Goal: Navigation & Orientation: Find specific page/section

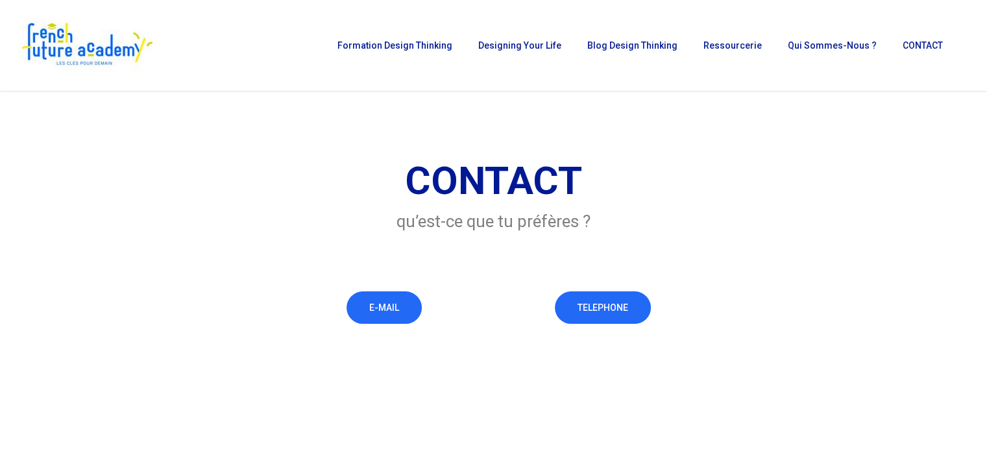
scroll to position [39, 0]
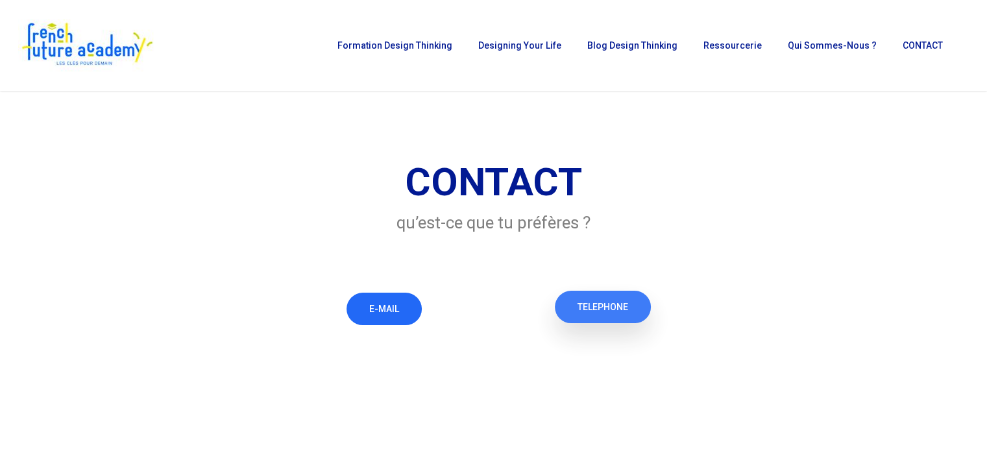
click at [611, 300] on span "TELEPHONE" at bounding box center [603, 306] width 51 height 13
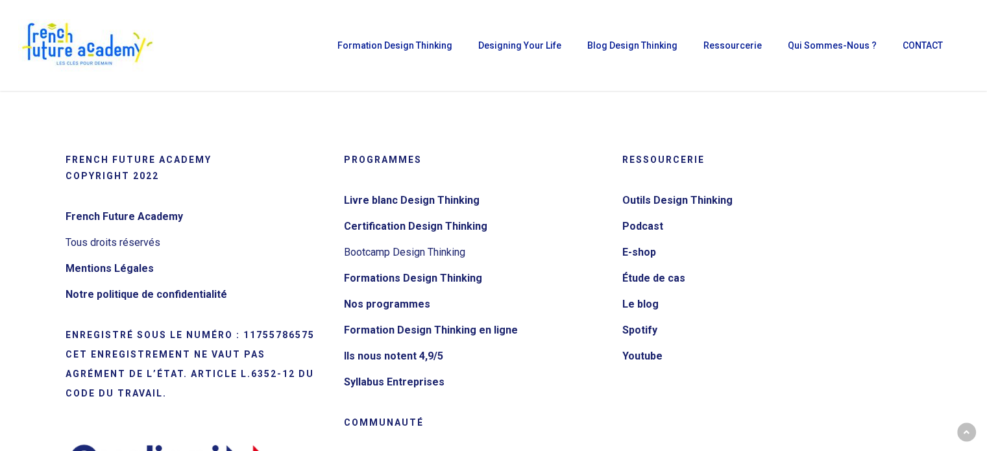
scroll to position [369, 0]
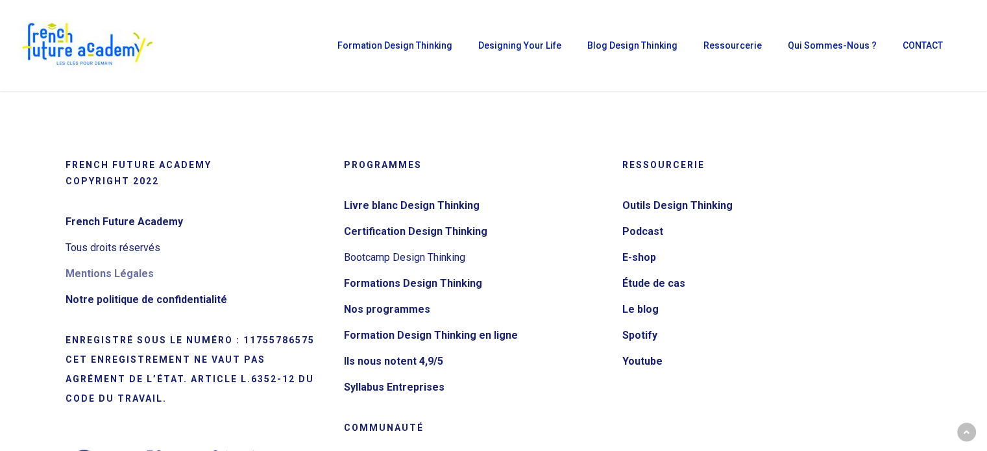
click at [116, 277] on link "Mentions Légales" at bounding box center [197, 273] width 262 height 21
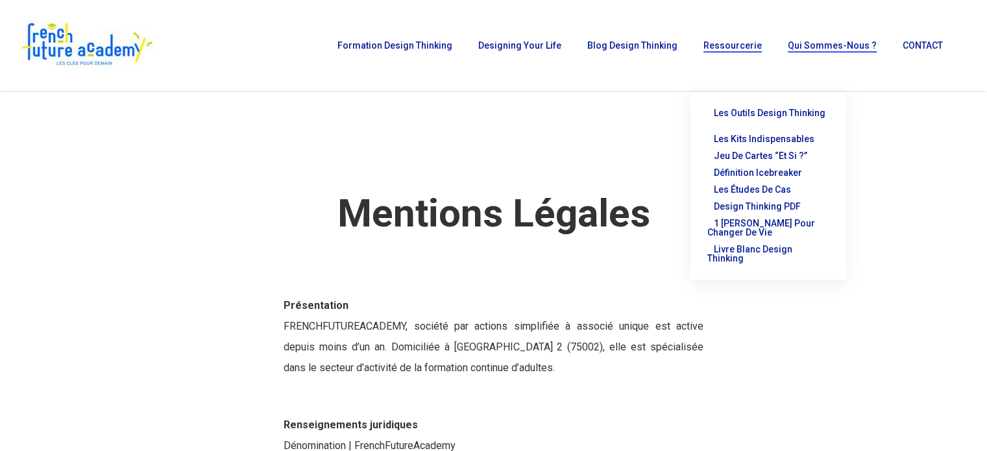
click at [820, 42] on span "Qui sommes-nous ?" at bounding box center [832, 45] width 89 height 10
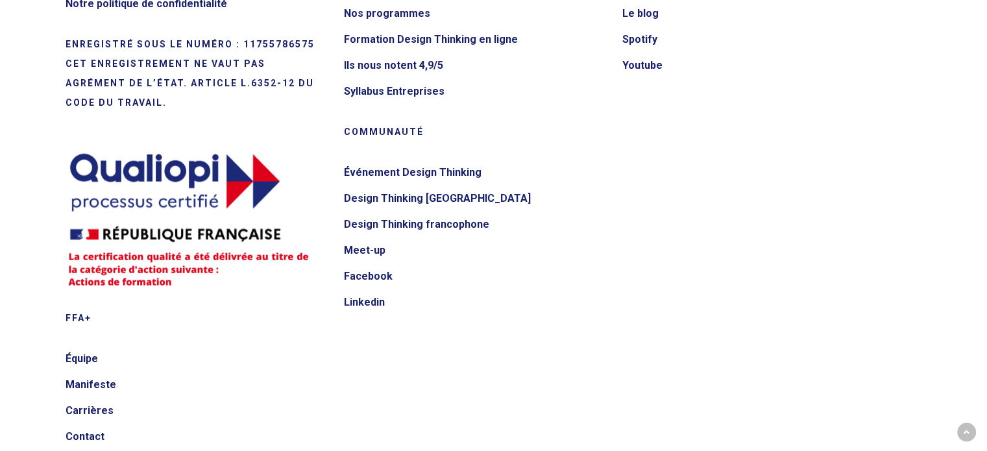
scroll to position [3029, 0]
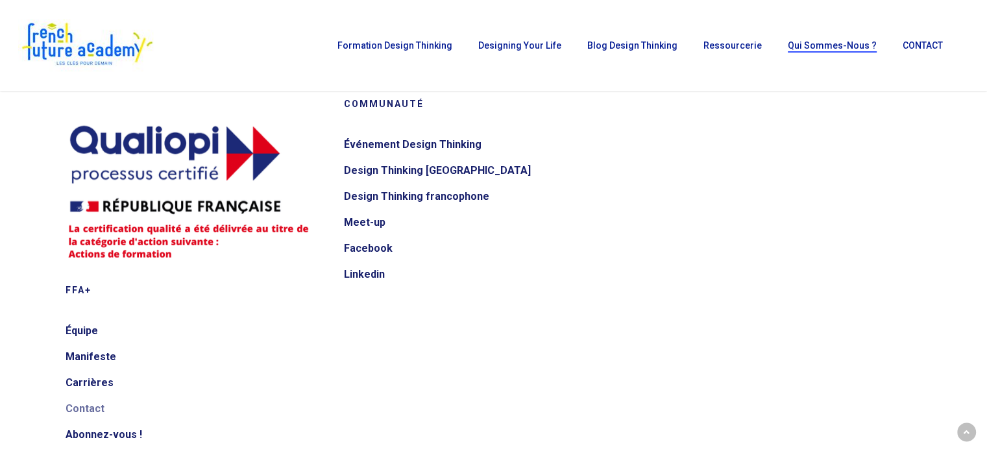
click at [82, 398] on link "Contact" at bounding box center [197, 408] width 262 height 21
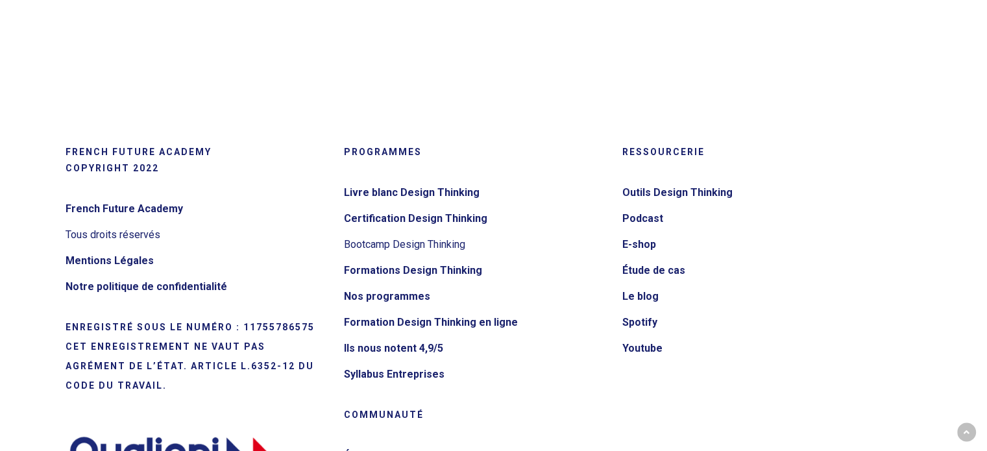
scroll to position [384, 0]
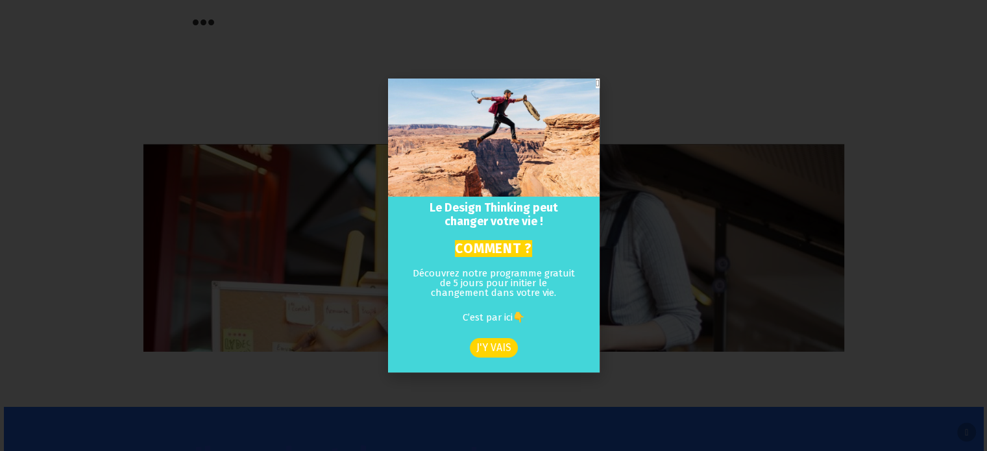
scroll to position [4501, 0]
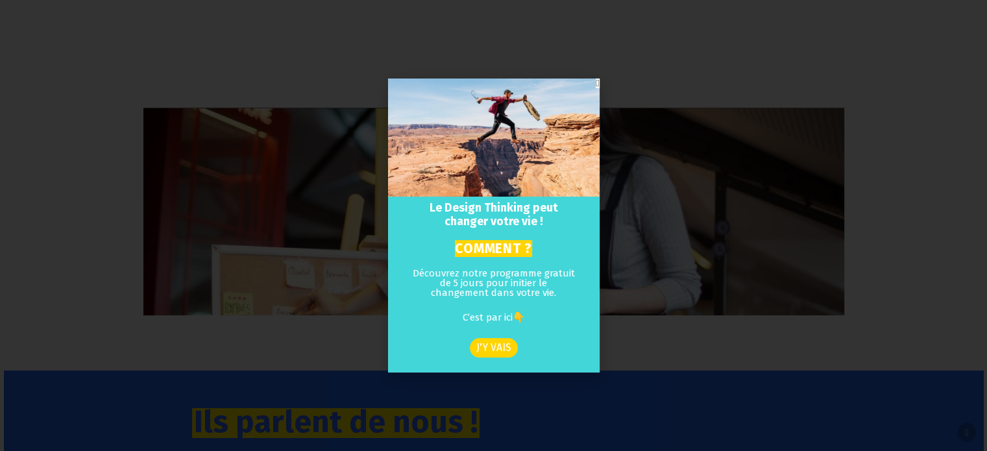
click at [596, 82] on icon "Close" at bounding box center [597, 84] width 3 height 10
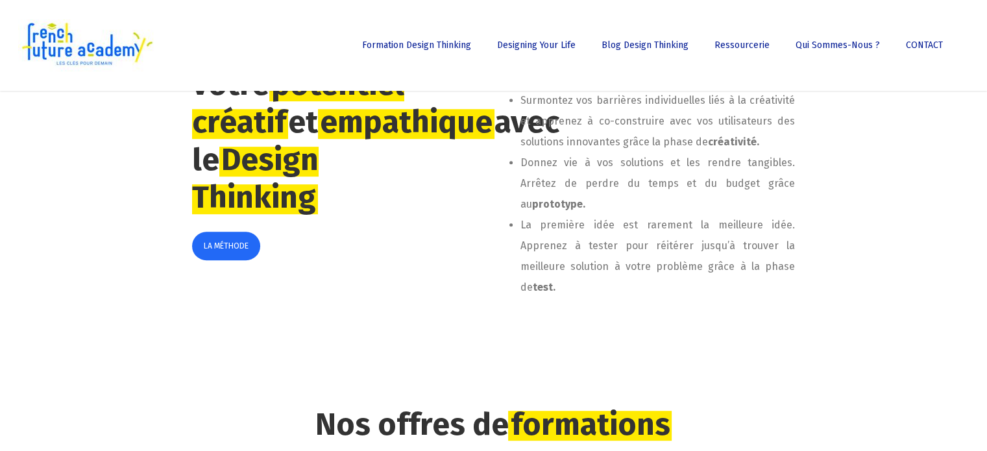
scroll to position [0, 0]
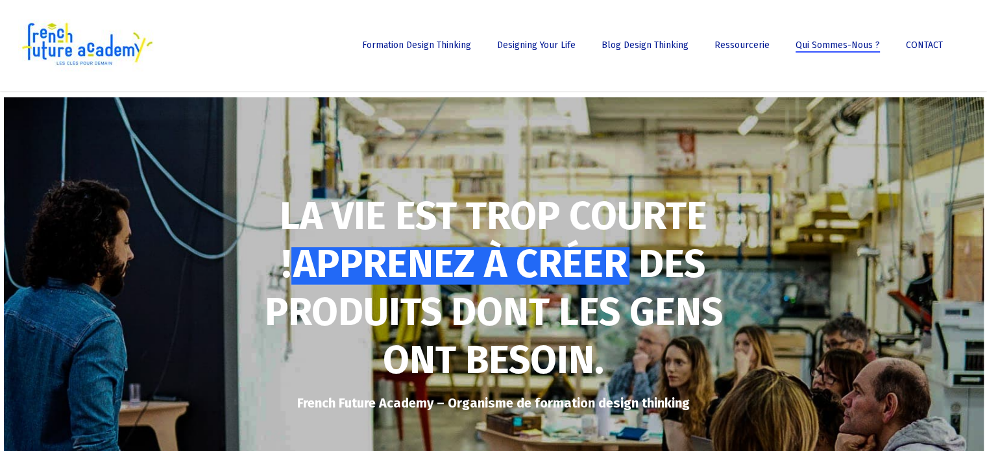
click at [834, 42] on span "Qui sommes-nous ?" at bounding box center [838, 45] width 84 height 11
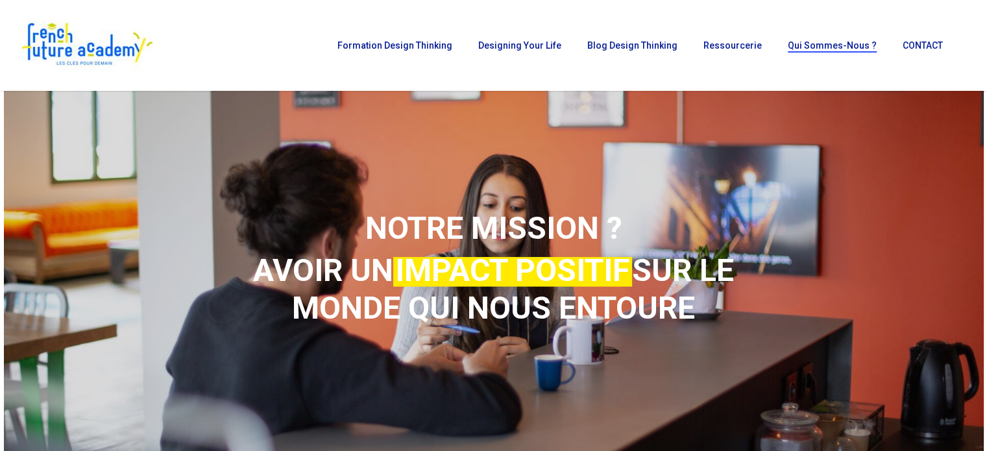
click at [914, 51] on span "CONTACT" at bounding box center [923, 45] width 40 height 10
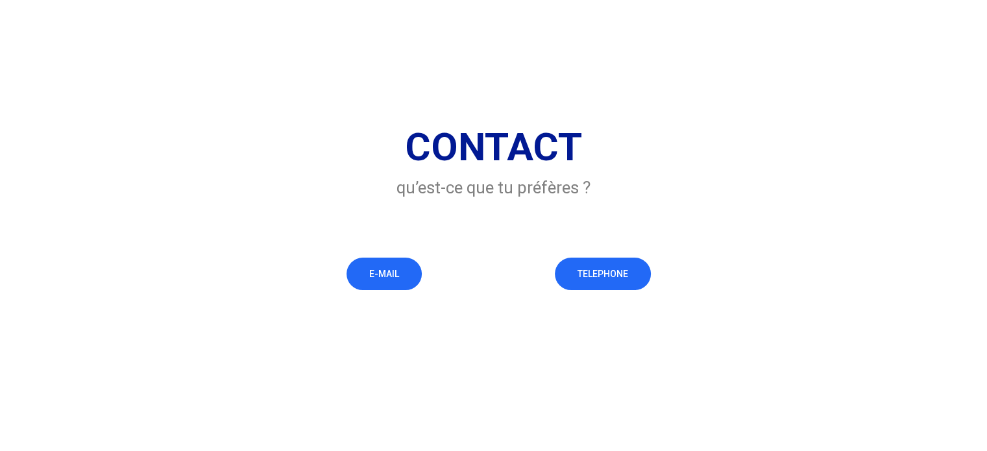
scroll to position [82, 0]
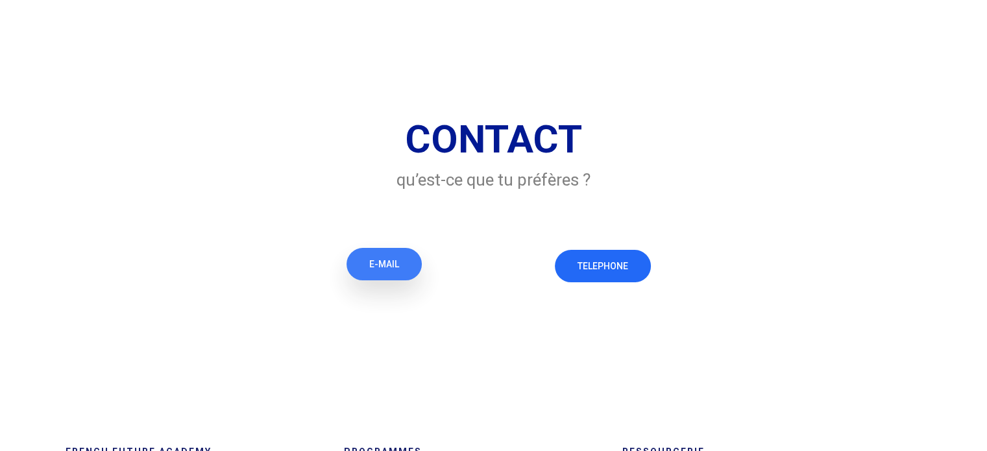
click at [363, 262] on link "E-MAIL" at bounding box center [384, 264] width 75 height 32
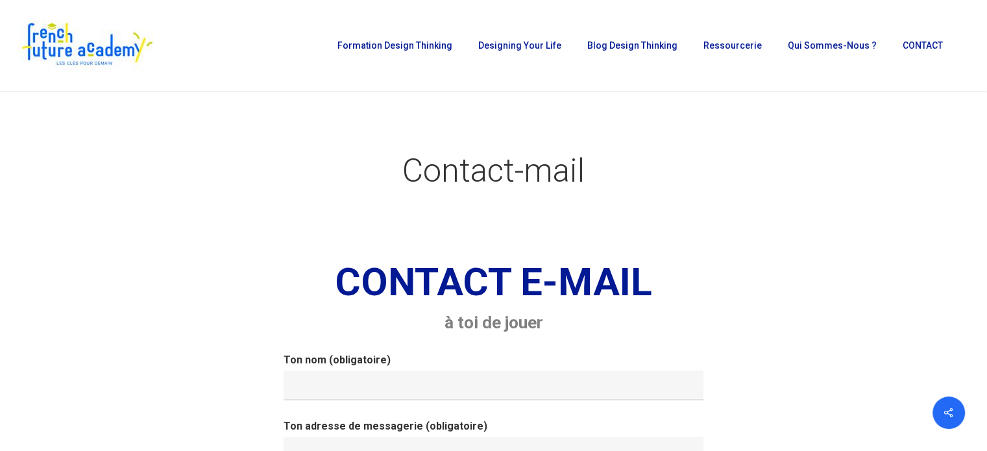
click at [43, 45] on img at bounding box center [86, 45] width 137 height 52
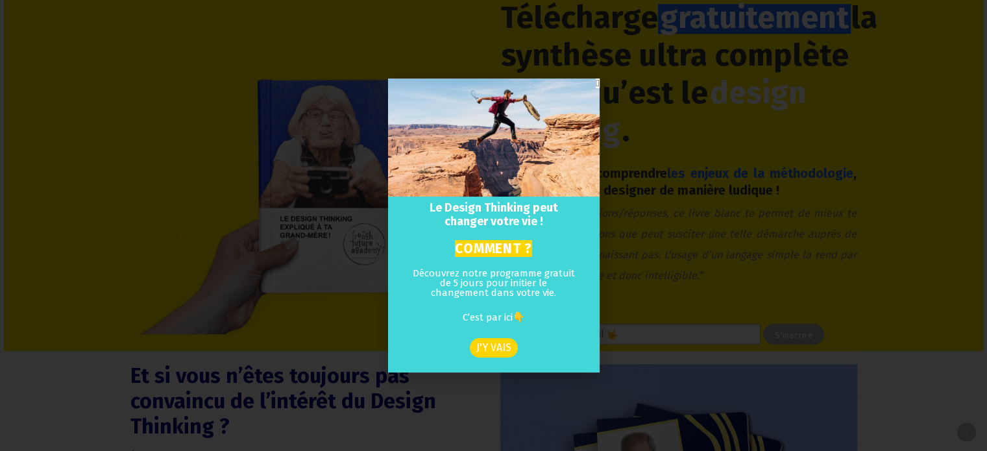
scroll to position [7017, 0]
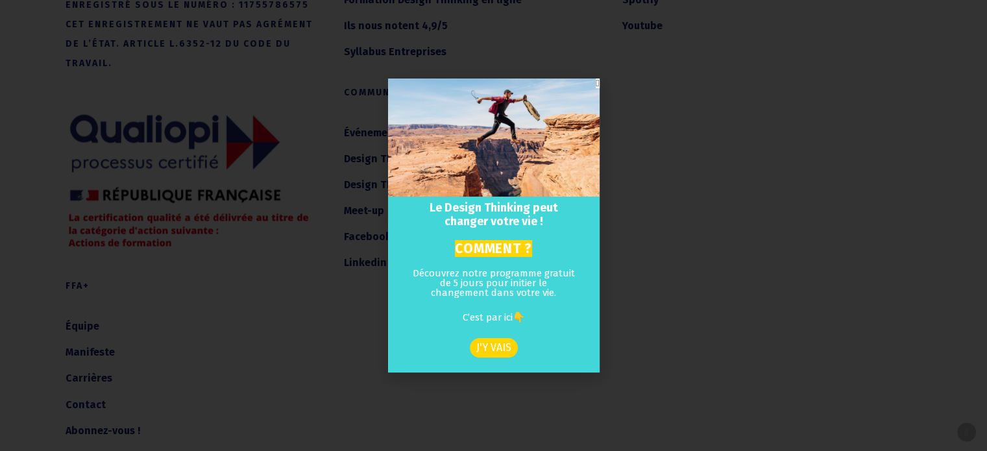
click at [596, 82] on icon "Close" at bounding box center [597, 84] width 3 height 10
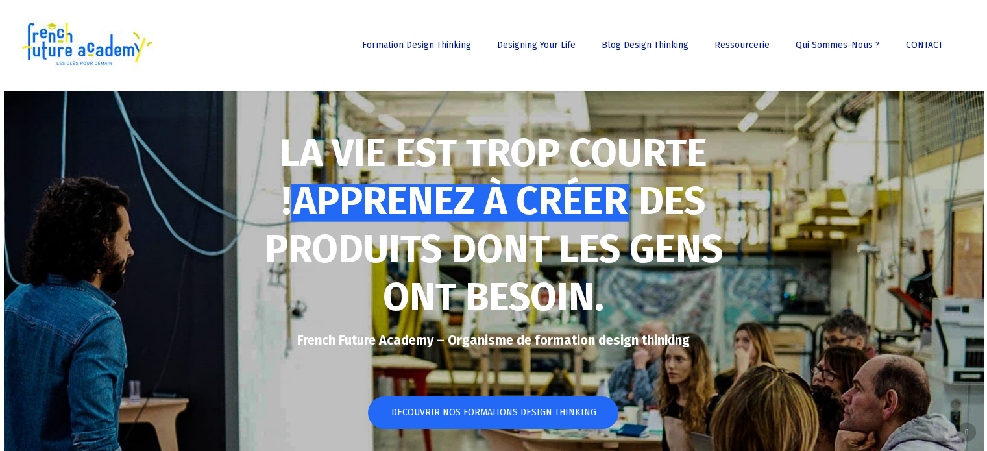
scroll to position [0, 0]
